Goal: Use online tool/utility: Utilize a website feature to perform a specific function

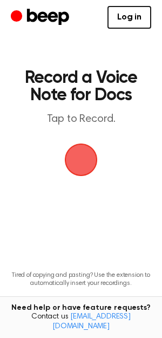
click at [88, 168] on span "button" at bounding box center [81, 160] width 30 height 30
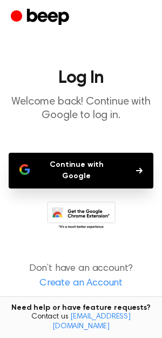
click at [88, 168] on button "Continue with Google" at bounding box center [81, 171] width 145 height 36
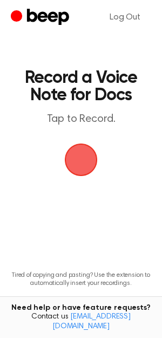
click at [83, 173] on span "button" at bounding box center [81, 160] width 33 height 33
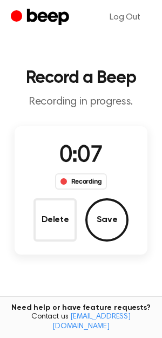
click at [76, 190] on div "Recording" at bounding box center [81, 181] width 53 height 16
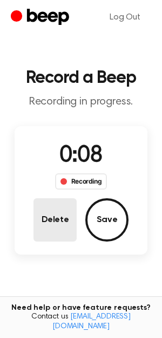
click at [50, 238] on button "Delete" at bounding box center [55, 219] width 43 height 43
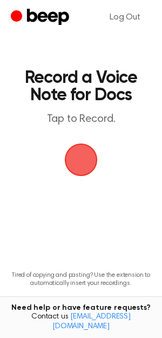
click at [83, 170] on span "button" at bounding box center [81, 160] width 33 height 33
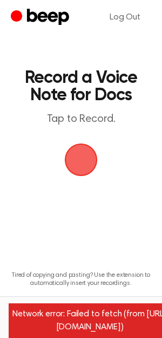
click at [77, 175] on span "button" at bounding box center [81, 160] width 30 height 30
